Goal: Information Seeking & Learning: Learn about a topic

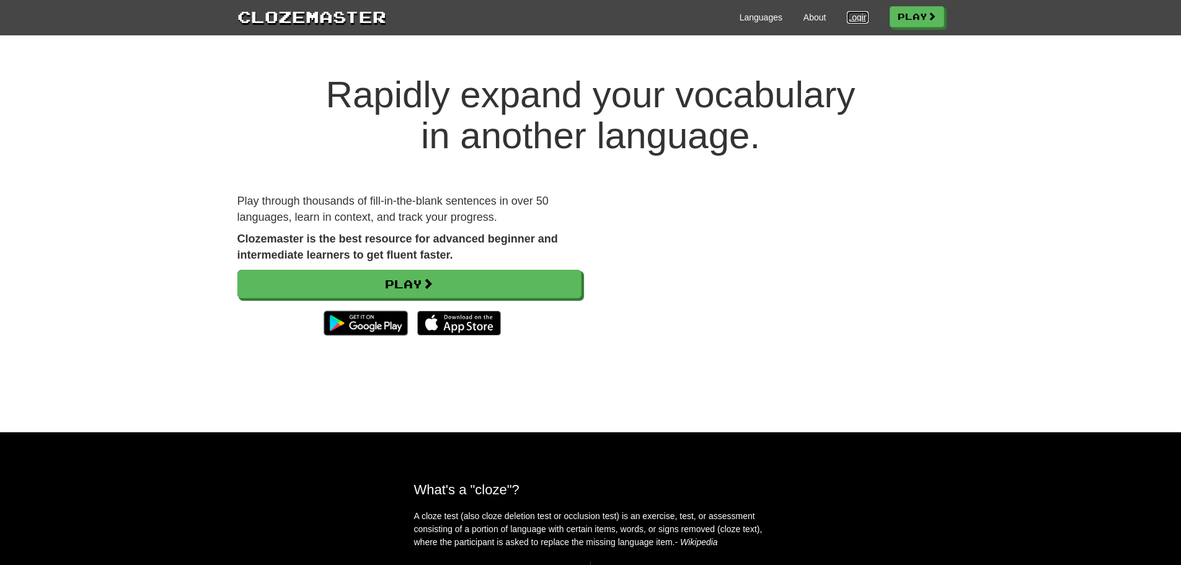
click at [852, 15] on link "Login" at bounding box center [857, 17] width 21 height 12
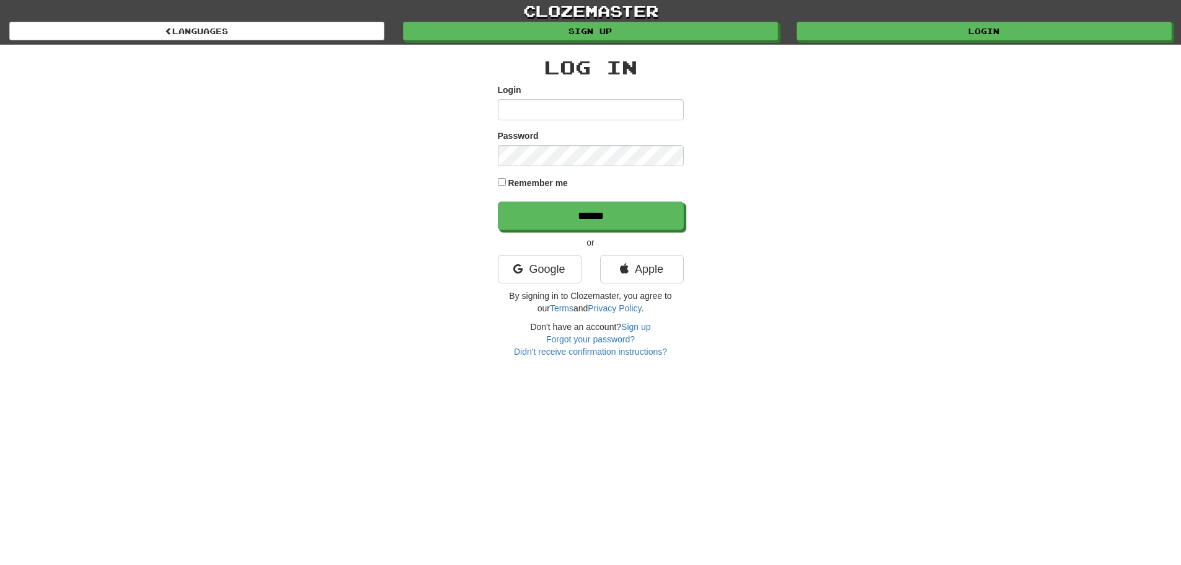
click at [543, 114] on input "Login" at bounding box center [591, 109] width 186 height 21
type input "***"
click at [498, 202] on input "******" at bounding box center [591, 216] width 186 height 29
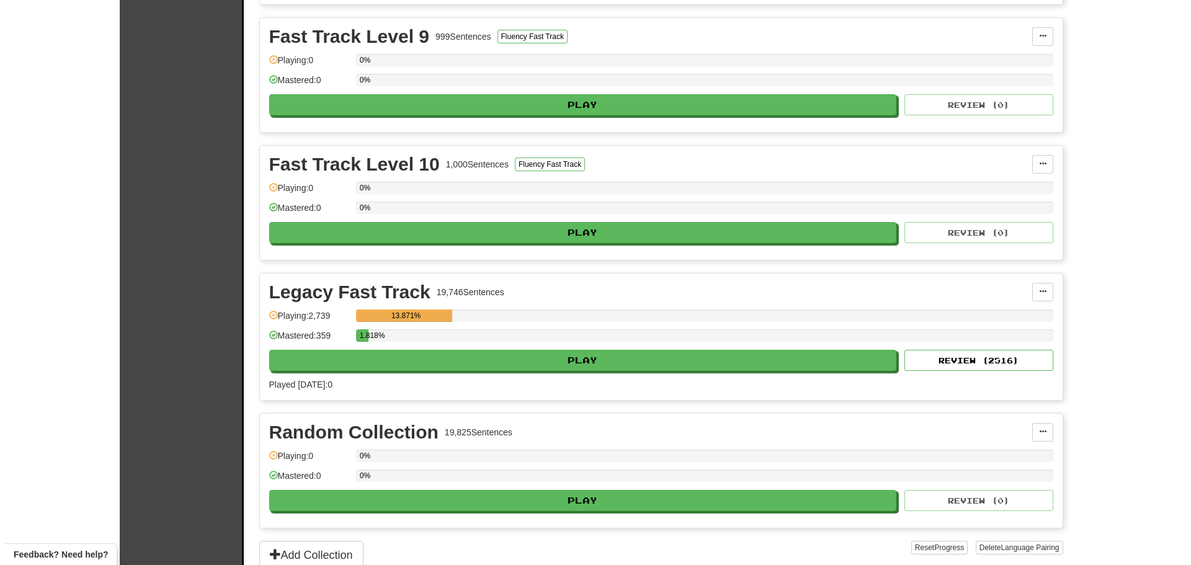
scroll to position [2810, 0]
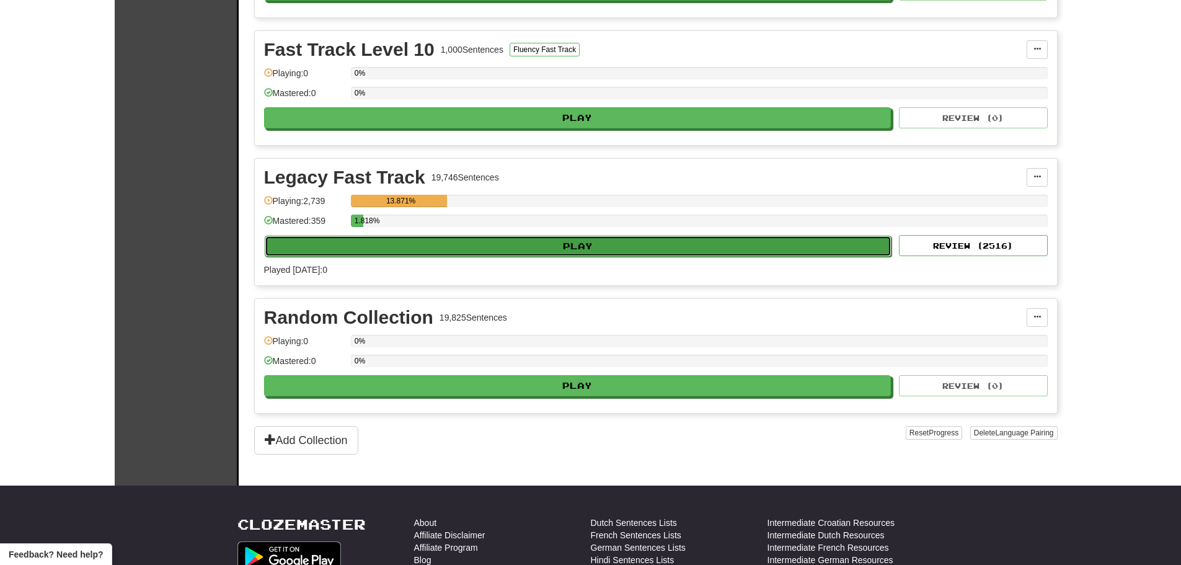
click at [592, 242] on button "Play" at bounding box center [579, 246] width 628 height 21
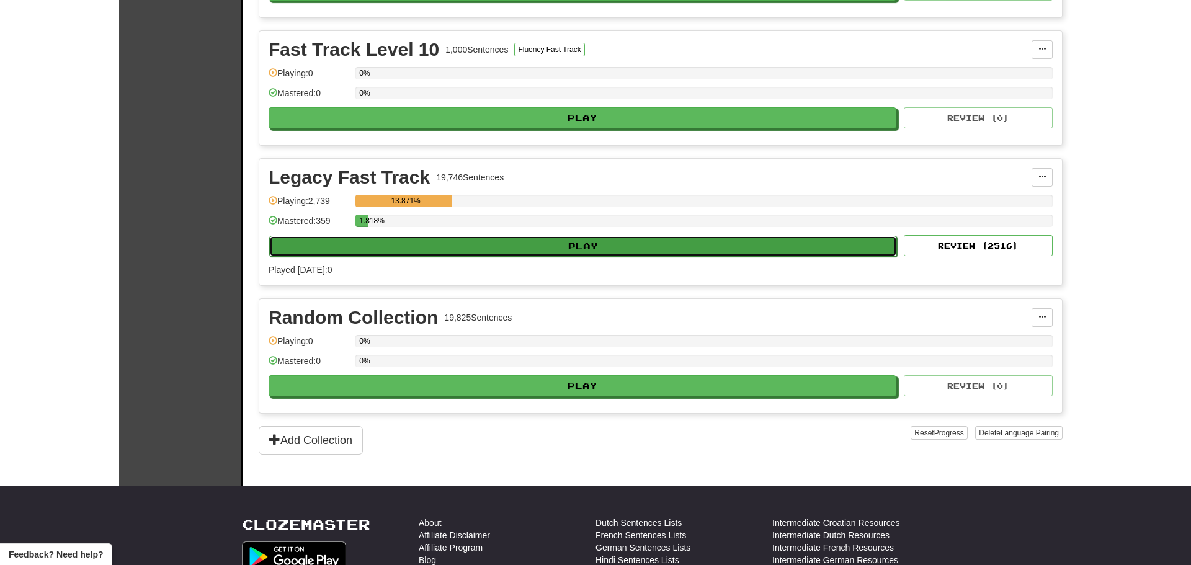
select select "**"
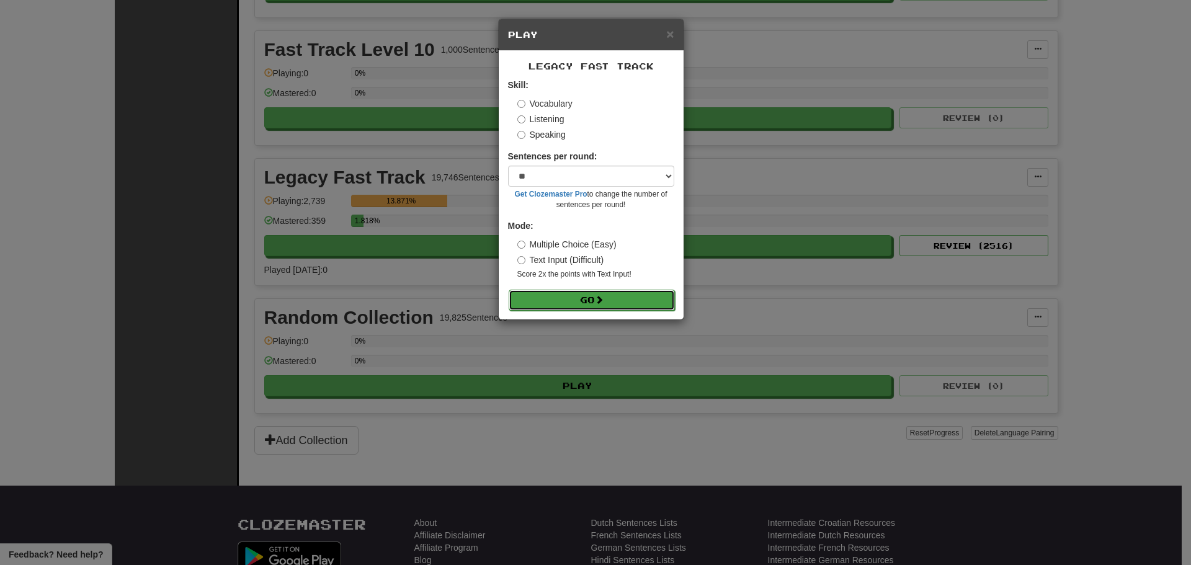
click at [588, 301] on button "Go" at bounding box center [591, 300] width 166 height 21
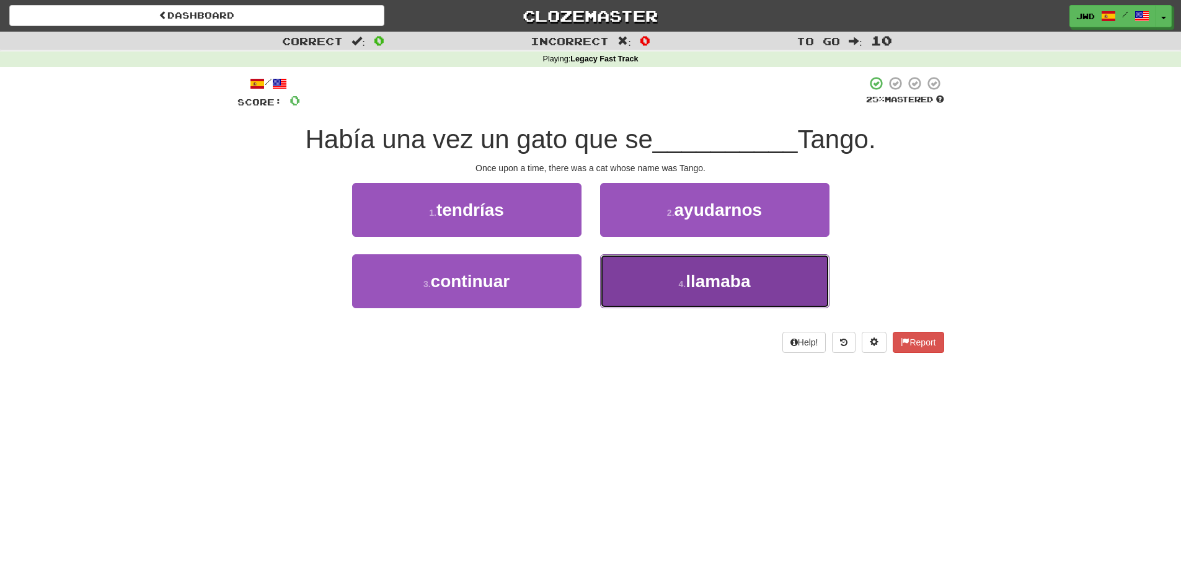
click at [731, 282] on span "llamaba" at bounding box center [718, 281] width 64 height 19
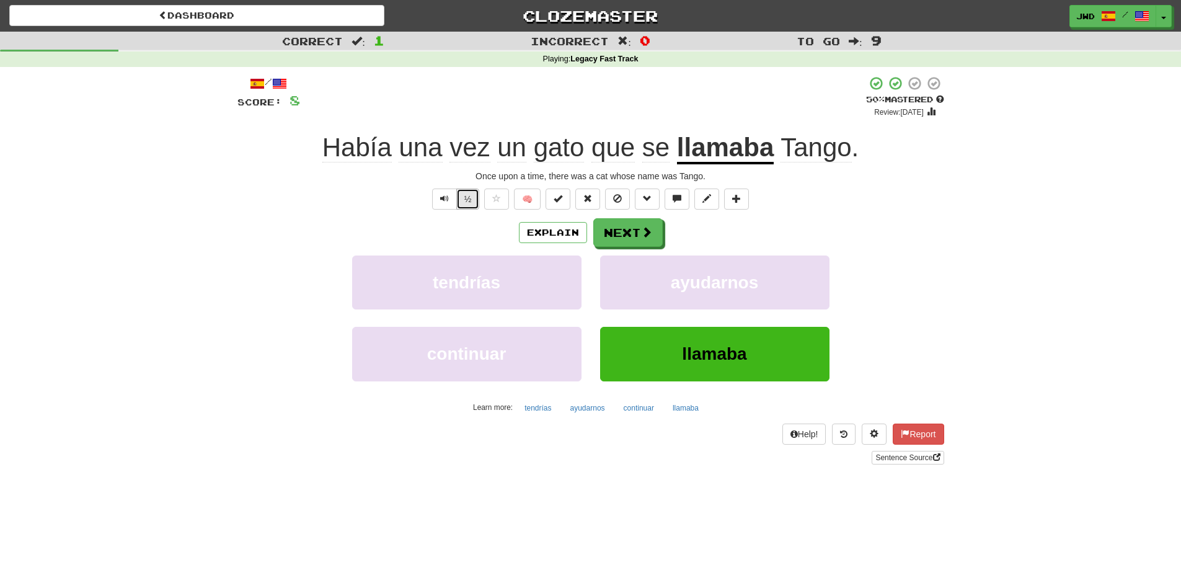
click at [471, 202] on button "½" at bounding box center [468, 199] width 24 height 21
click at [628, 232] on button "Next" at bounding box center [628, 233] width 69 height 29
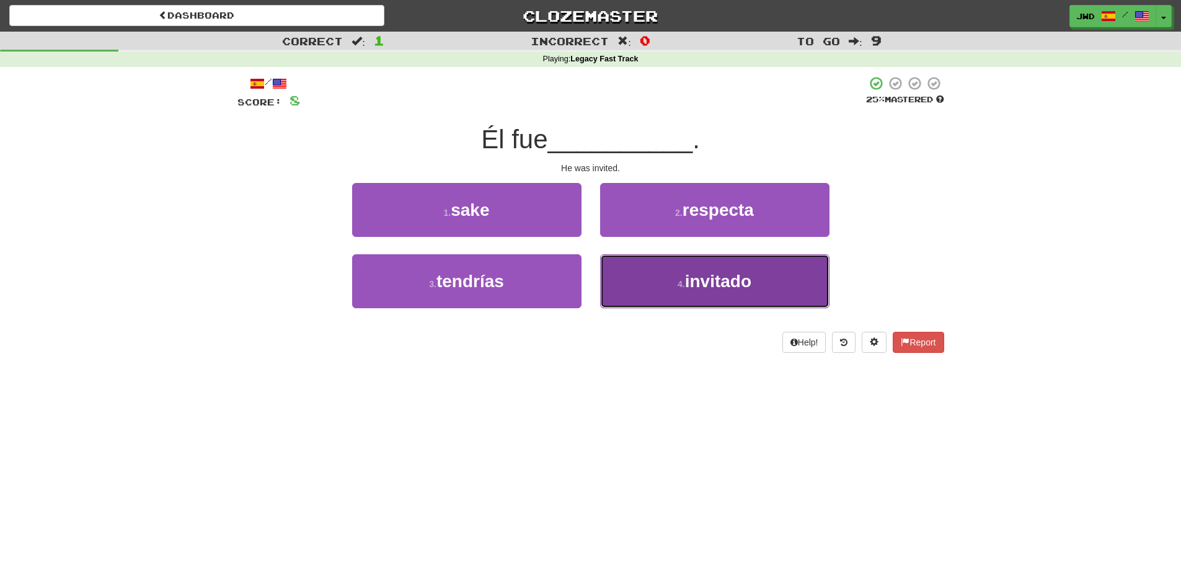
click at [705, 283] on span "invitado" at bounding box center [718, 281] width 66 height 19
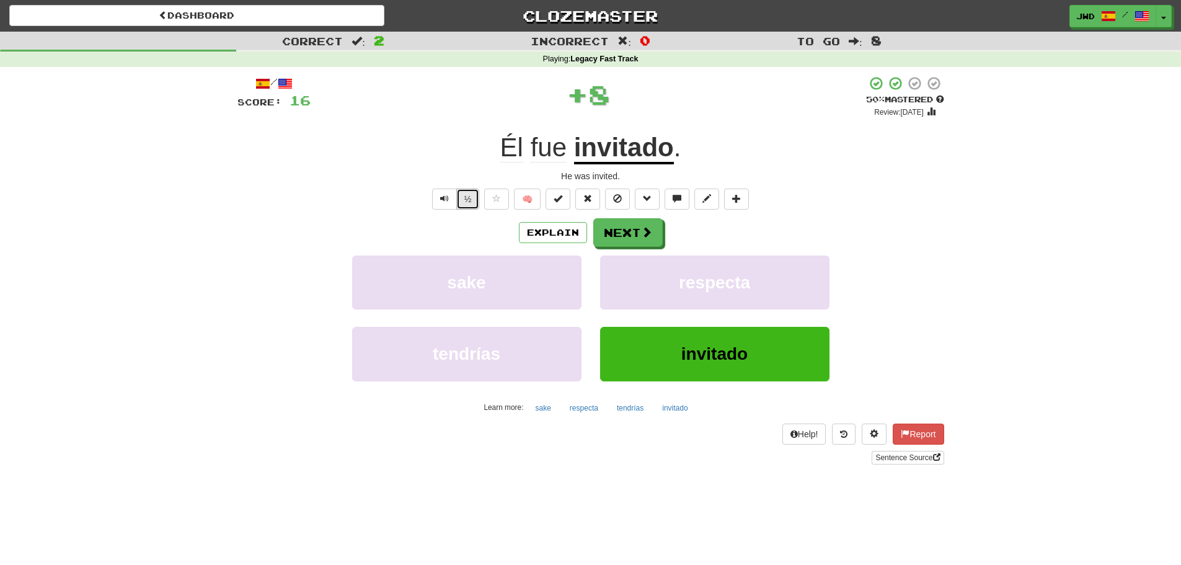
click at [463, 203] on button "½" at bounding box center [468, 199] width 24 height 21
click at [633, 235] on button "Next" at bounding box center [628, 233] width 69 height 29
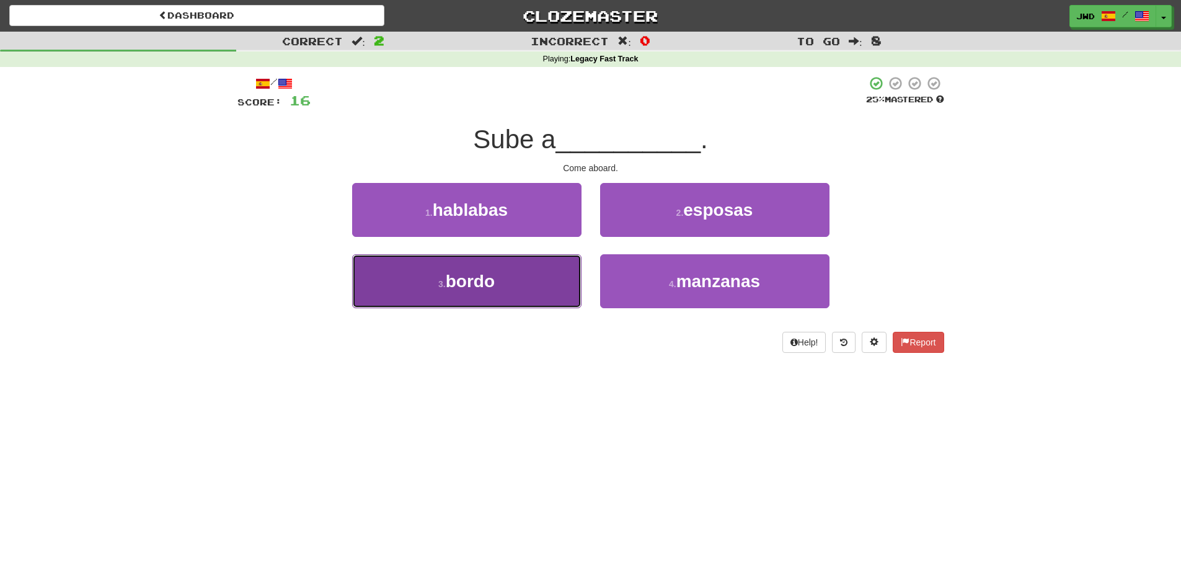
click at [467, 295] on button "3 . bordo" at bounding box center [466, 281] width 229 height 54
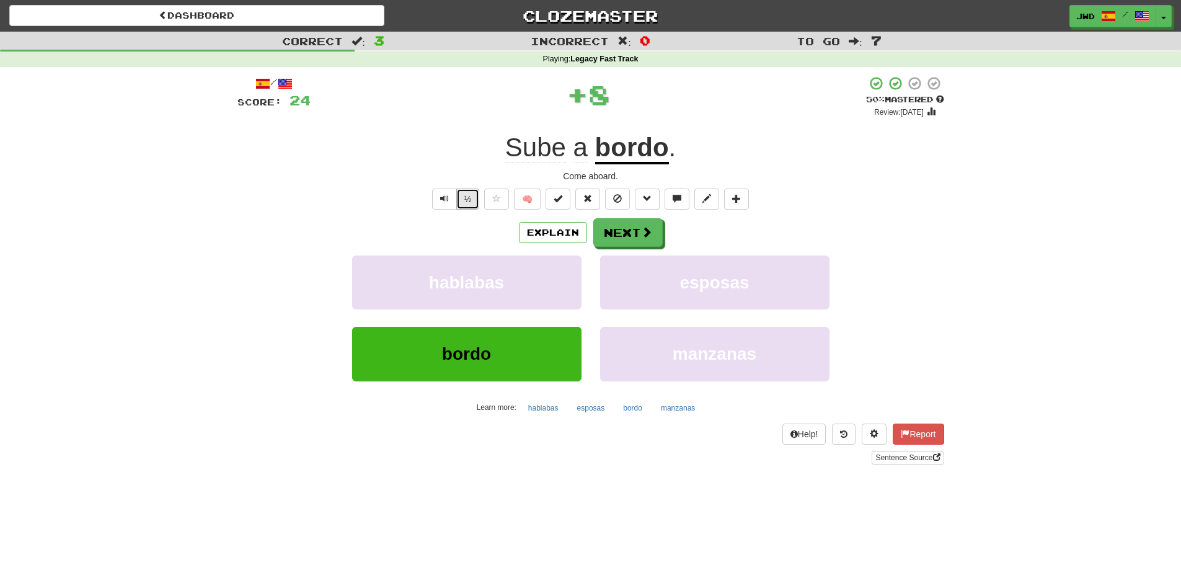
click at [469, 203] on button "½" at bounding box center [468, 199] width 24 height 21
click at [634, 231] on button "Next" at bounding box center [628, 233] width 69 height 29
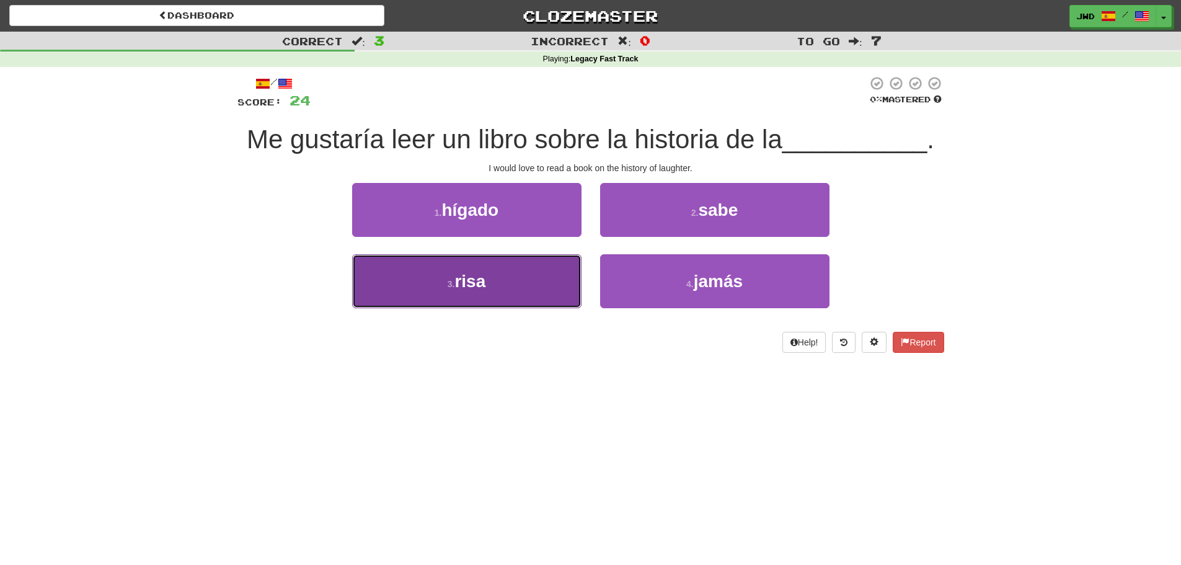
click at [475, 286] on span "risa" at bounding box center [470, 281] width 31 height 19
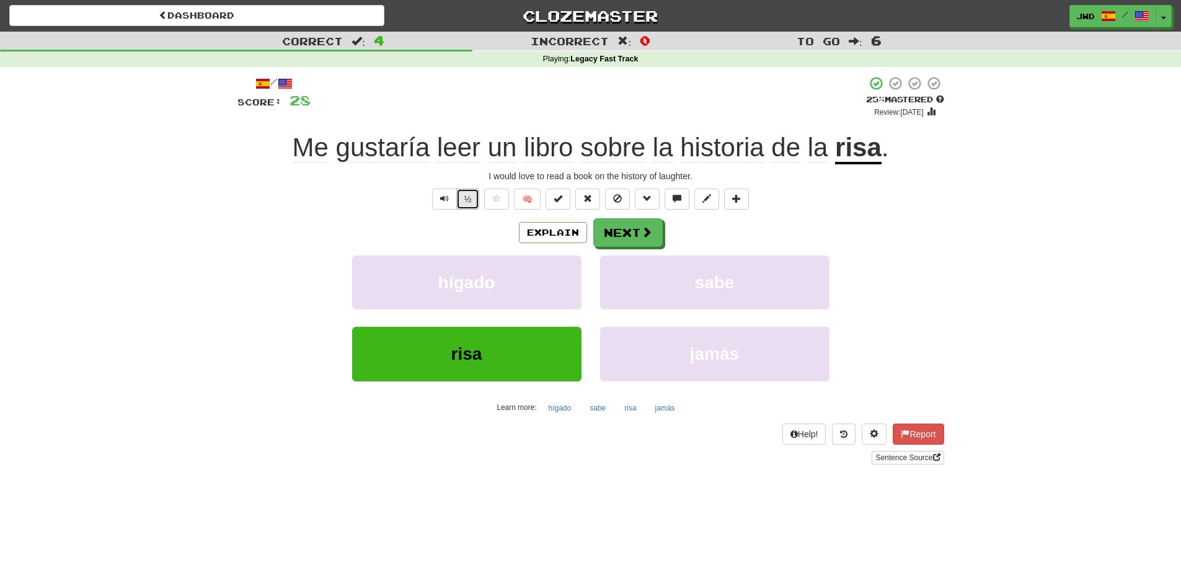
click at [468, 203] on button "½" at bounding box center [468, 199] width 24 height 21
click at [623, 233] on button "Next" at bounding box center [628, 233] width 69 height 29
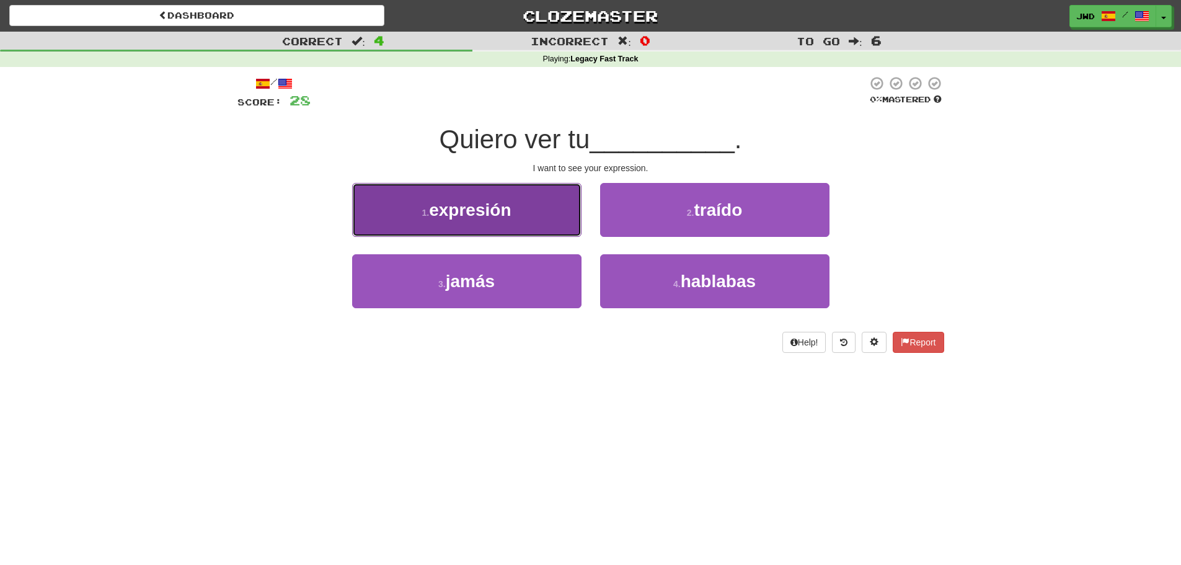
click at [477, 212] on span "expresión" at bounding box center [470, 209] width 82 height 19
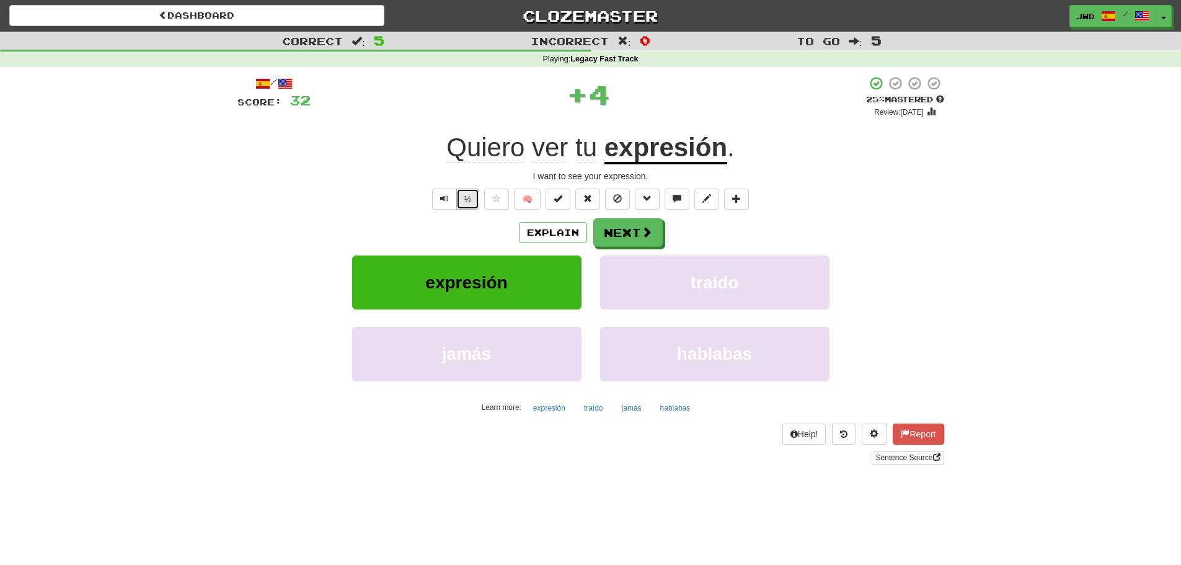
click at [468, 201] on button "½" at bounding box center [468, 199] width 24 height 21
click at [614, 236] on button "Next" at bounding box center [628, 233] width 69 height 29
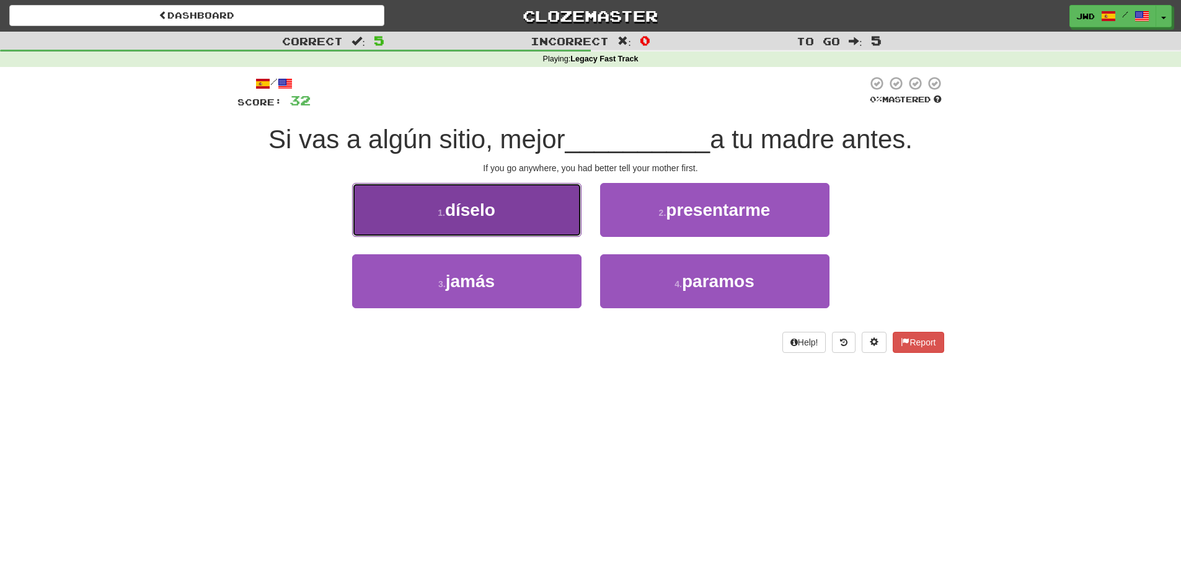
click at [482, 211] on span "díselo" at bounding box center [470, 209] width 50 height 19
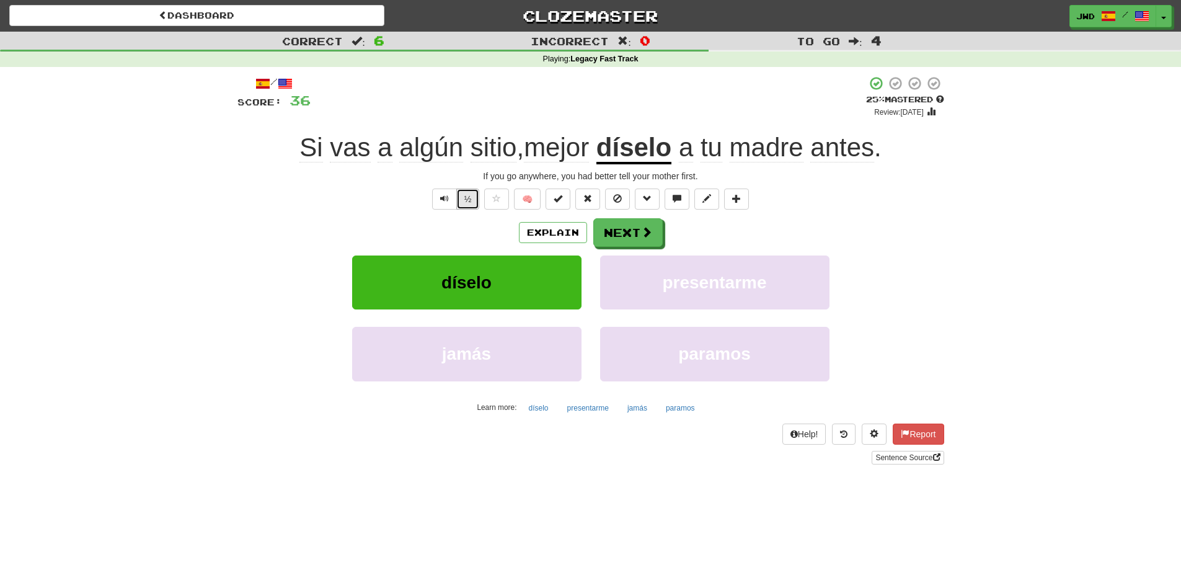
click at [469, 201] on button "½" at bounding box center [468, 199] width 24 height 21
click at [611, 234] on button "Next" at bounding box center [628, 233] width 69 height 29
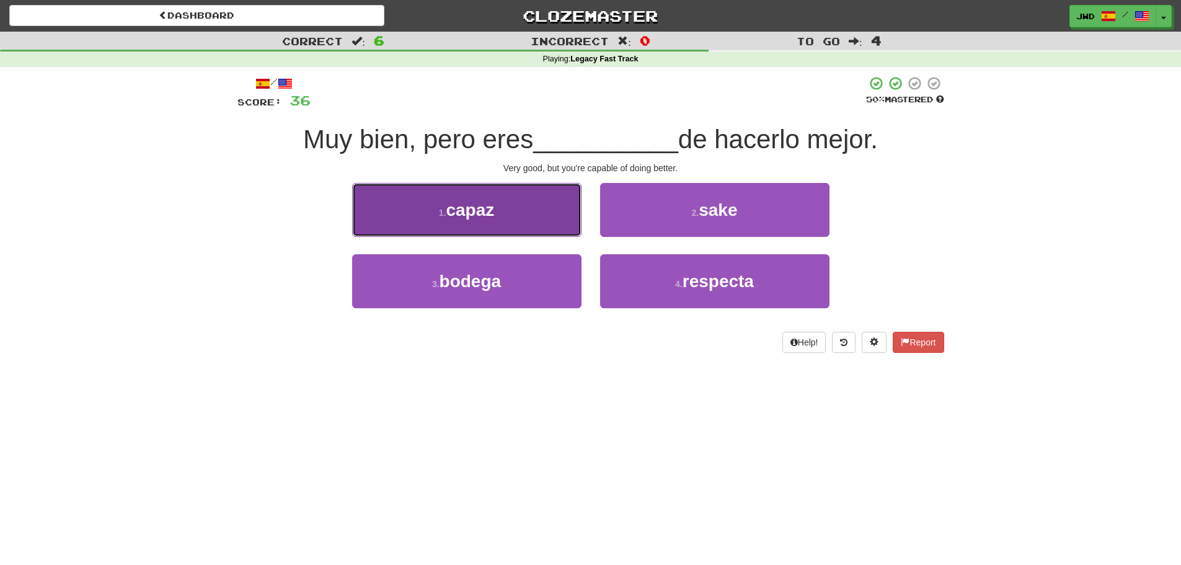
click at [477, 215] on span "capaz" at bounding box center [470, 209] width 48 height 19
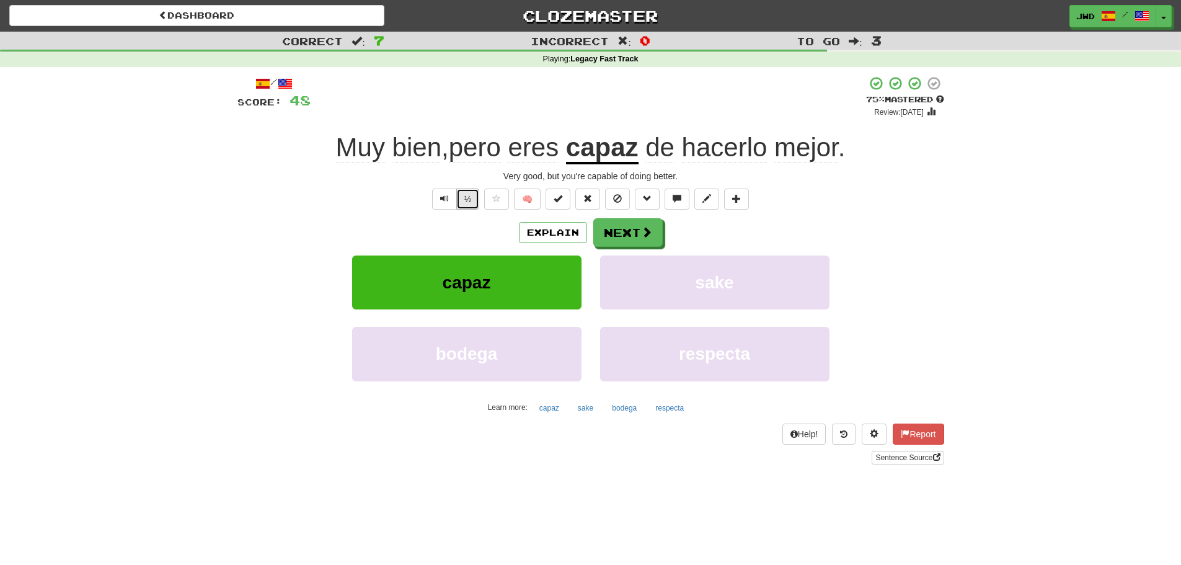
click at [468, 197] on button "½" at bounding box center [468, 199] width 24 height 21
click at [615, 231] on button "Next" at bounding box center [628, 233] width 69 height 29
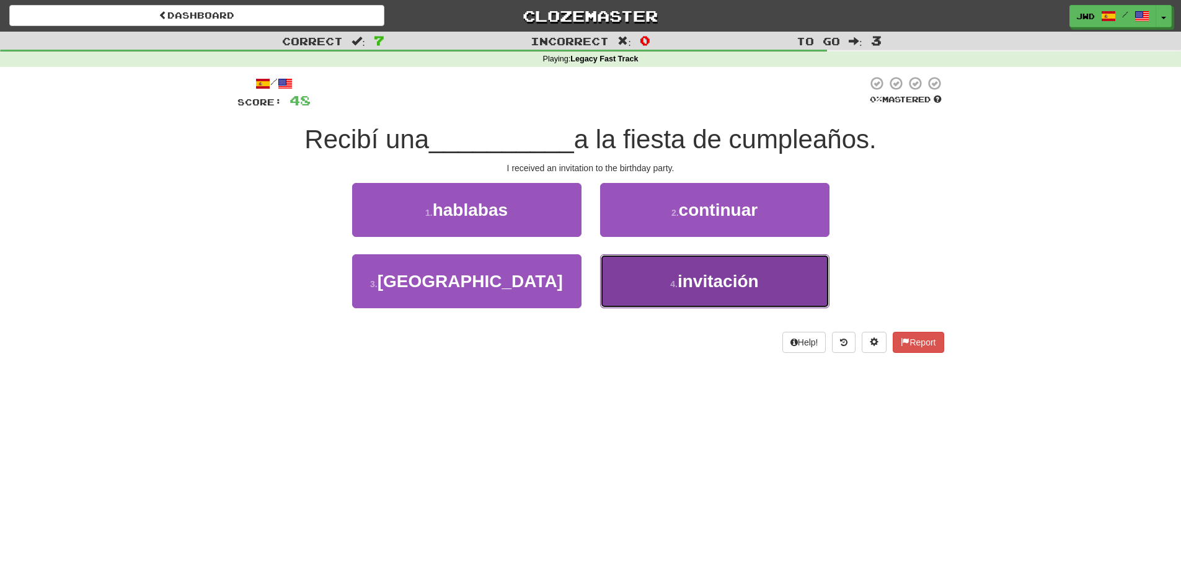
click at [737, 287] on span "invitación" at bounding box center [718, 281] width 81 height 19
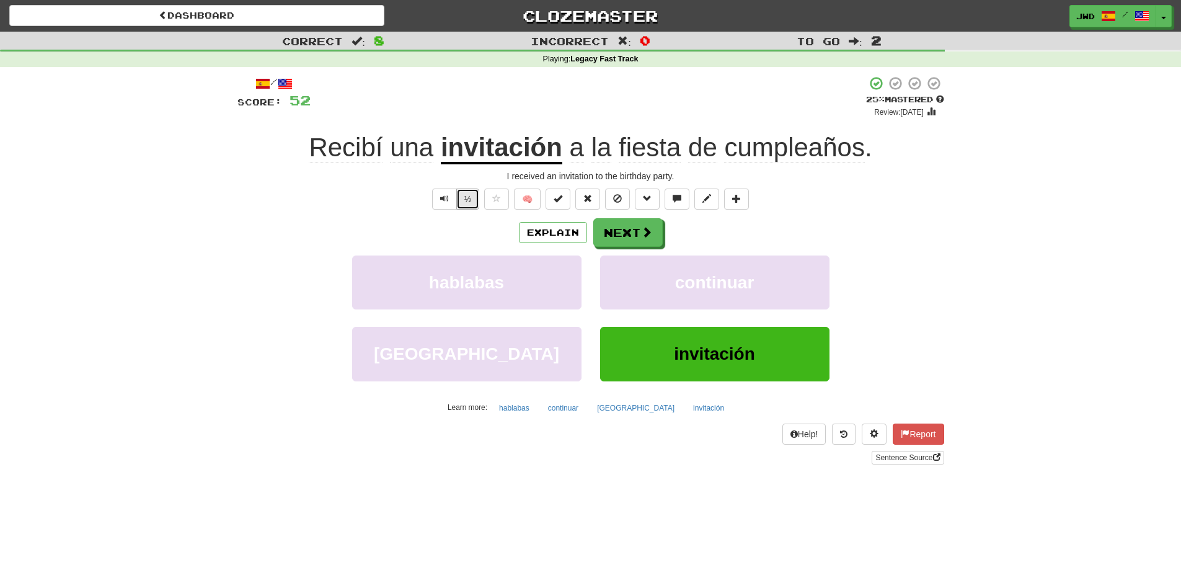
click at [468, 203] on button "½" at bounding box center [468, 199] width 24 height 21
click at [623, 234] on button "Next" at bounding box center [628, 233] width 69 height 29
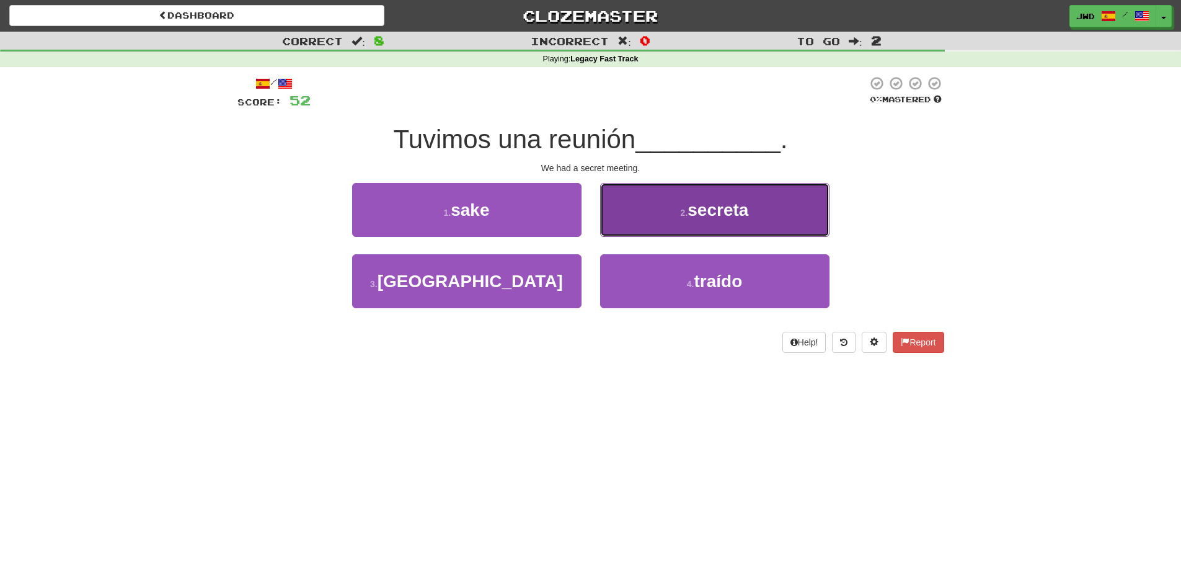
click at [711, 213] on span "secreta" at bounding box center [718, 209] width 61 height 19
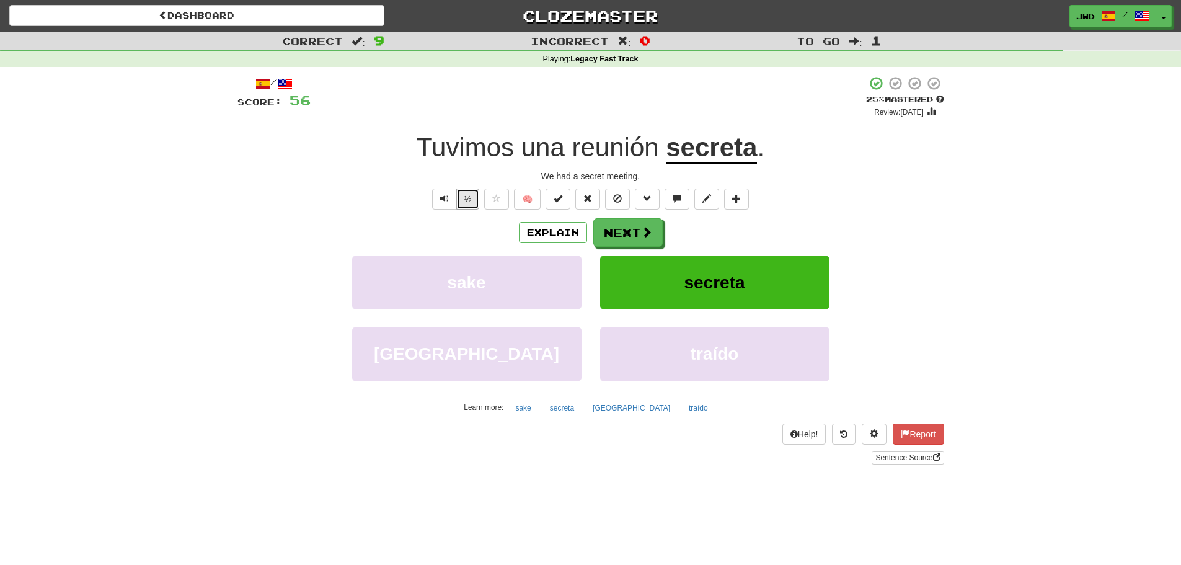
click at [468, 203] on button "½" at bounding box center [468, 199] width 24 height 21
click at [615, 234] on button "Next" at bounding box center [628, 233] width 69 height 29
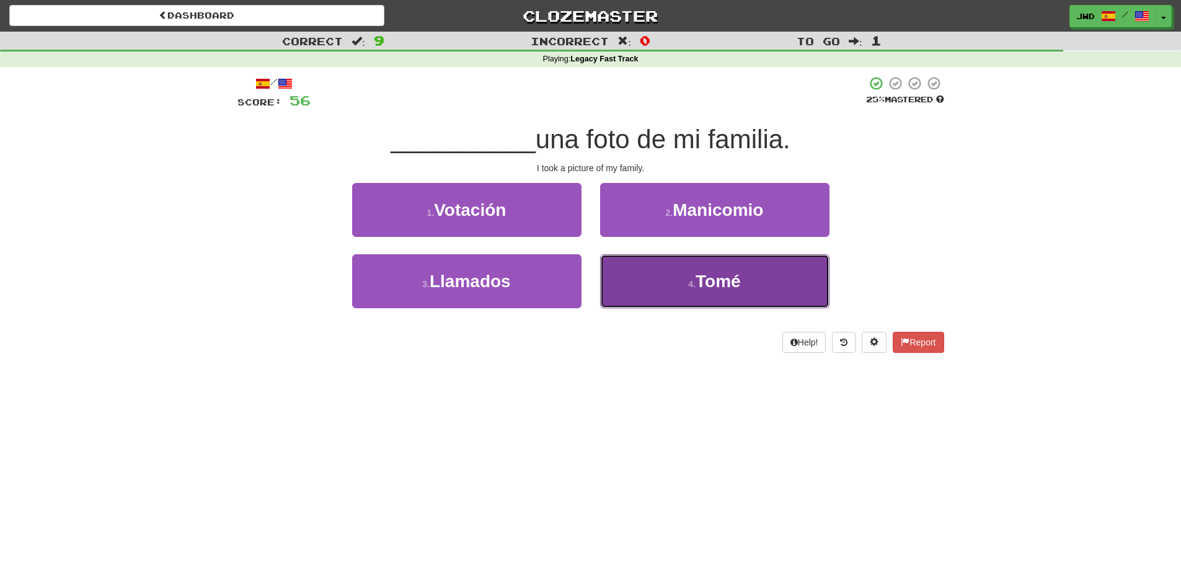
click at [730, 281] on span "Tomé" at bounding box center [718, 281] width 45 height 19
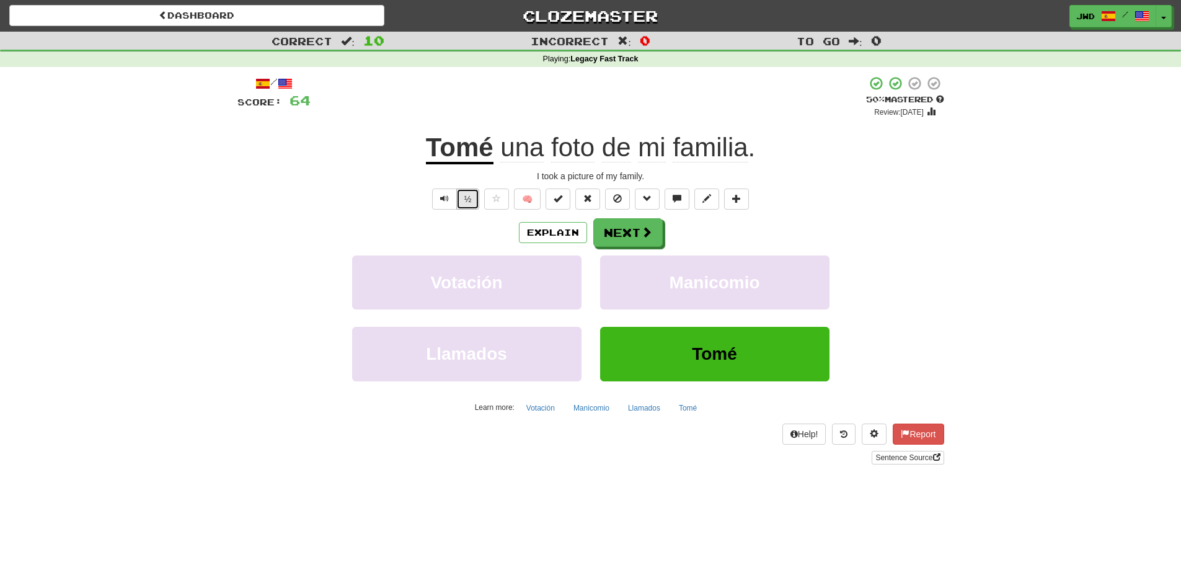
click at [468, 201] on button "½" at bounding box center [468, 199] width 24 height 21
click at [631, 233] on button "Next" at bounding box center [628, 233] width 69 height 29
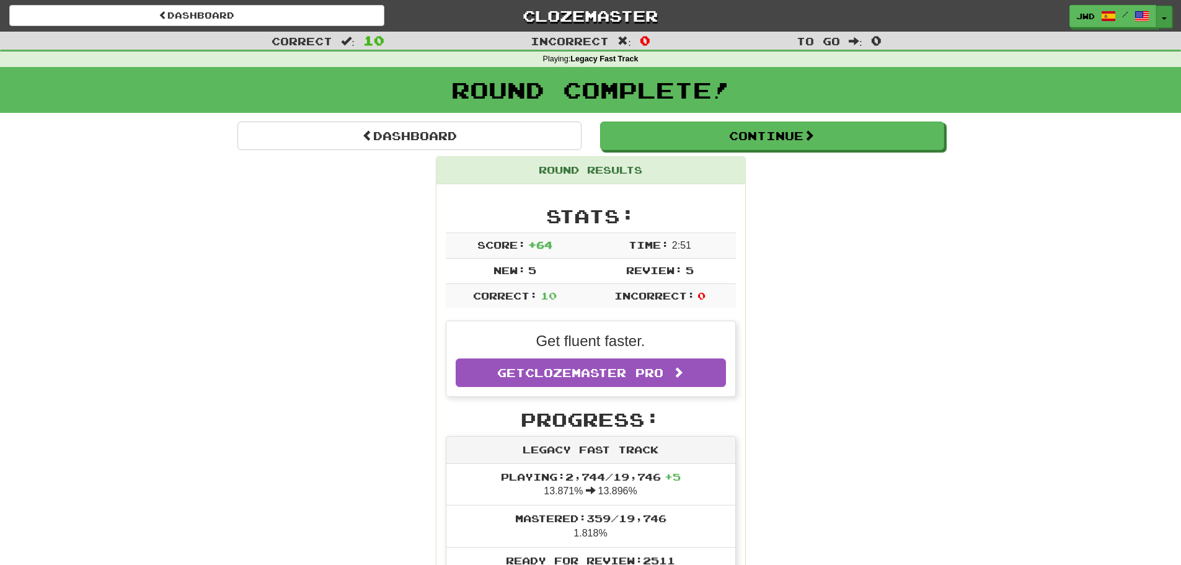
click at [1163, 17] on span "button" at bounding box center [1164, 18] width 5 height 2
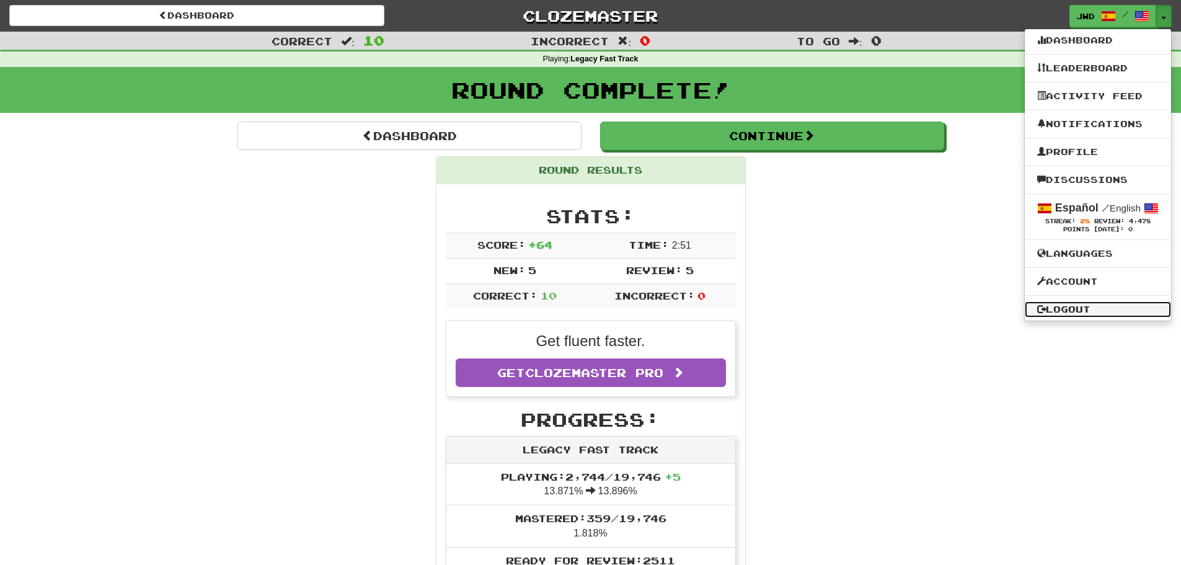
click at [1083, 306] on link "Logout" at bounding box center [1098, 309] width 146 height 16
